Goal: Task Accomplishment & Management: Use online tool/utility

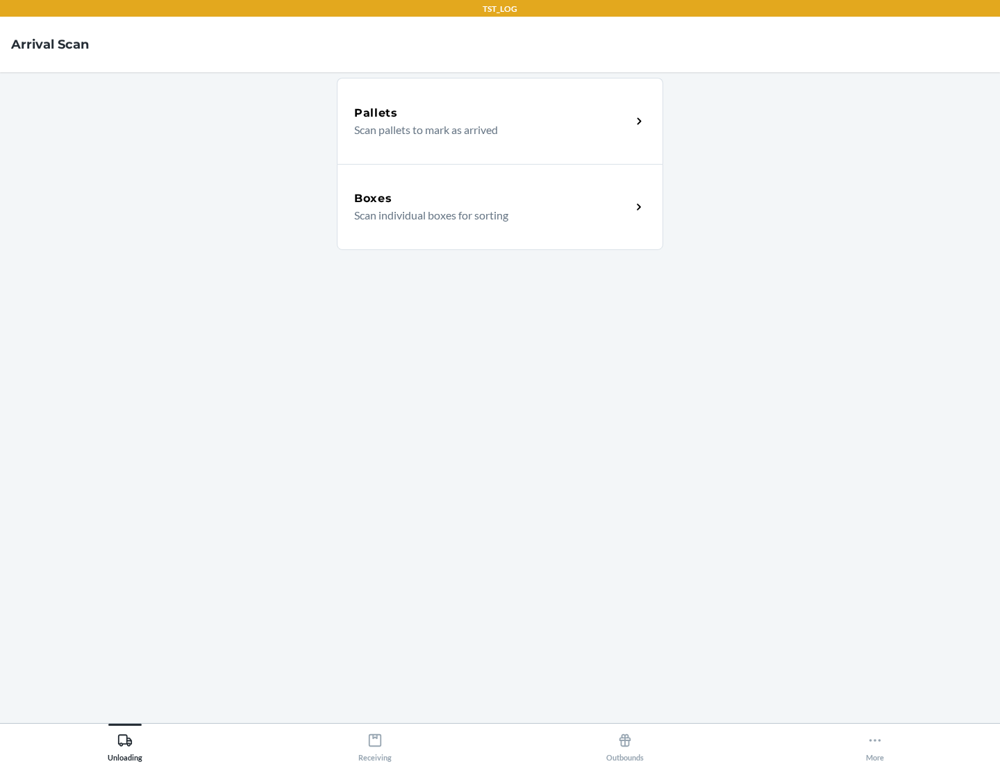
click at [492, 199] on div "Boxes" at bounding box center [492, 198] width 277 height 17
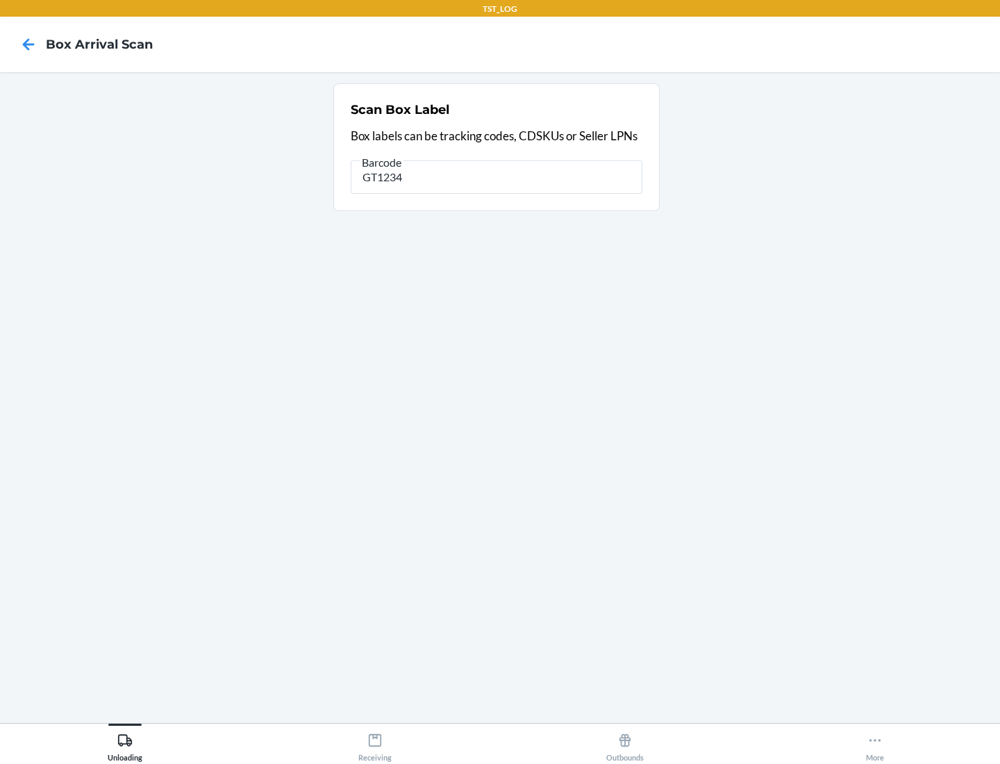
type input "GT1234"
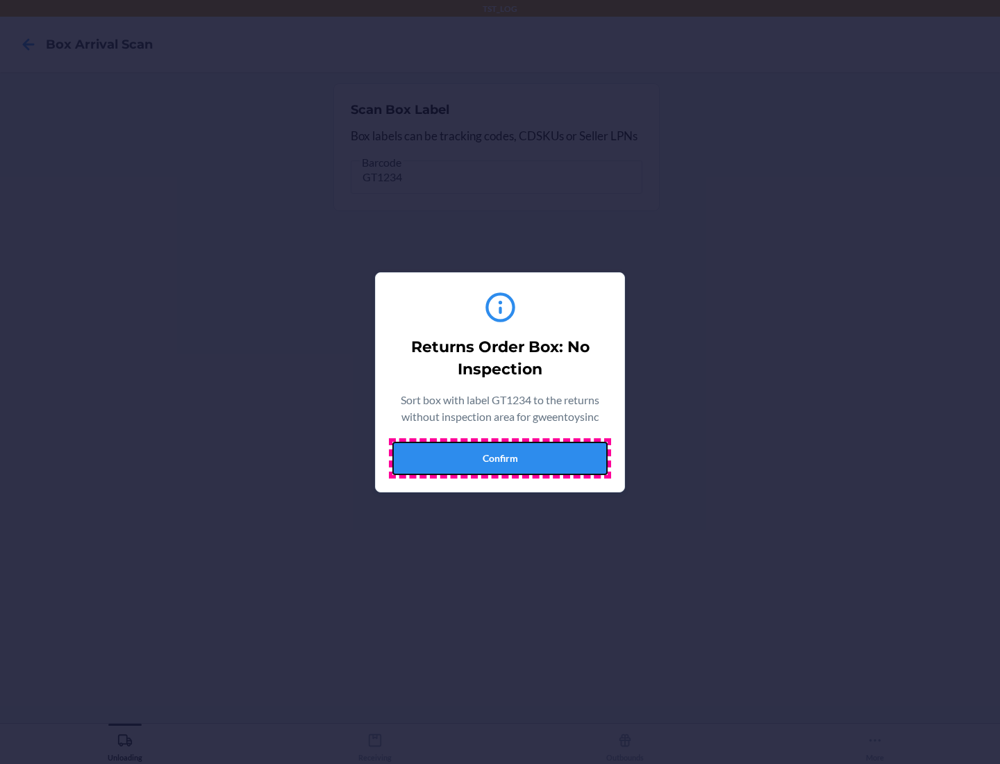
click at [500, 458] on button "Confirm" at bounding box center [499, 458] width 215 height 33
